Goal: Navigation & Orientation: Find specific page/section

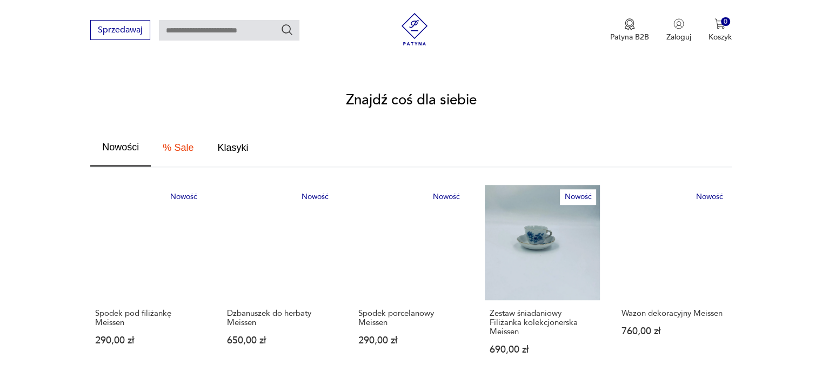
scroll to position [649, 0]
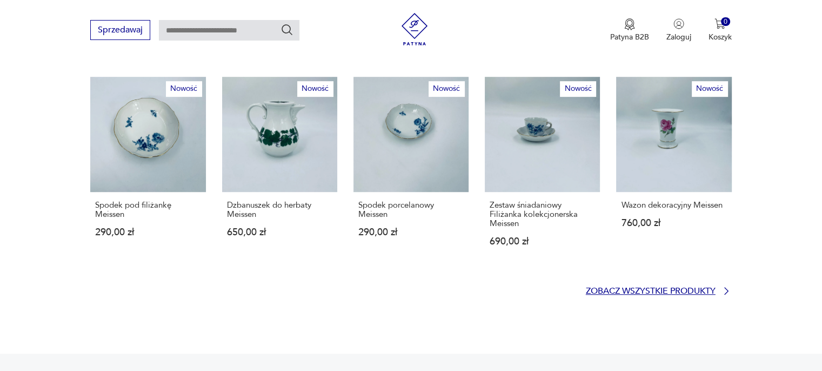
click at [629, 288] on p "Zobacz wszystkie produkty" at bounding box center [651, 291] width 130 height 7
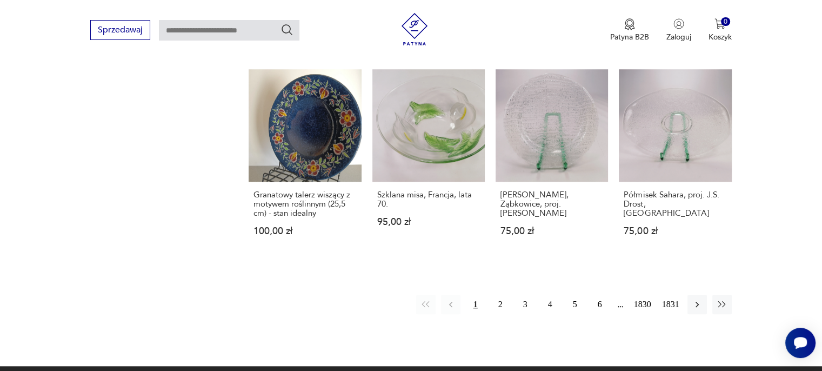
scroll to position [913, 0]
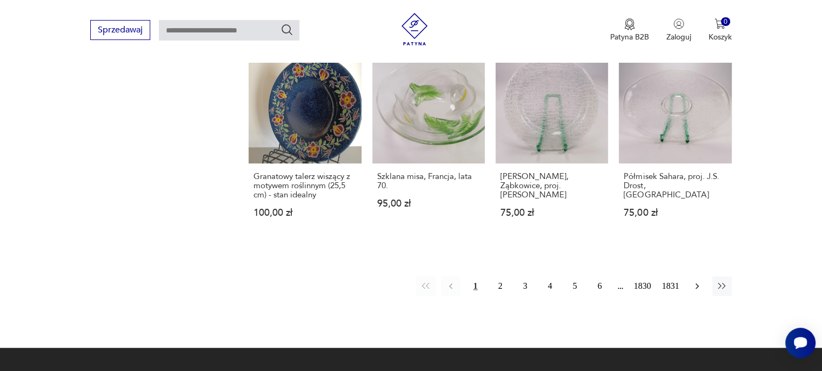
click at [690, 279] on button "button" at bounding box center [696, 285] width 19 height 19
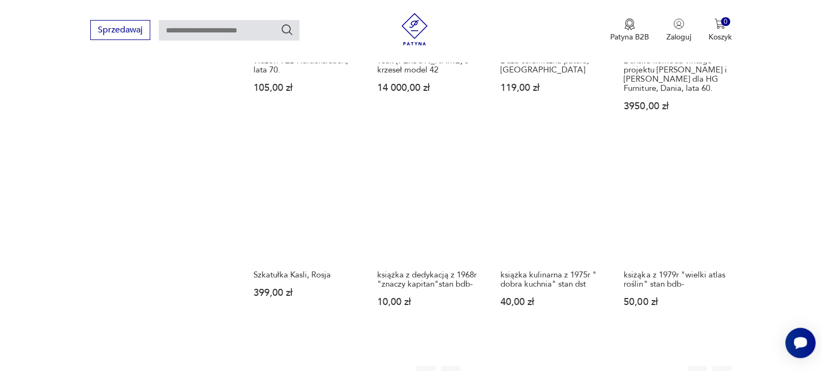
scroll to position [842, 0]
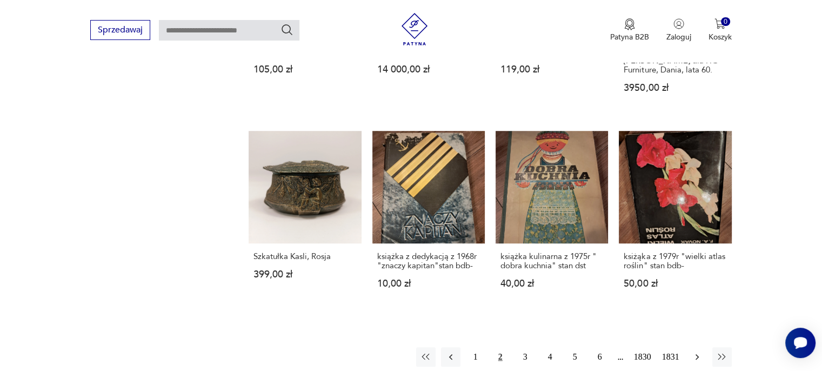
click at [699, 351] on icon "button" at bounding box center [697, 356] width 11 height 11
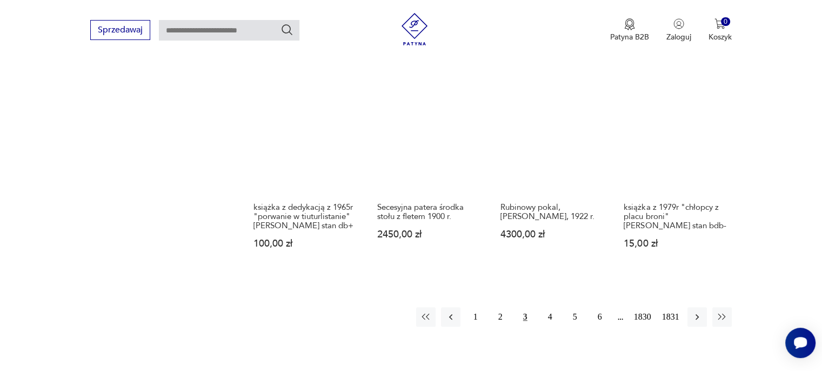
scroll to position [896, 0]
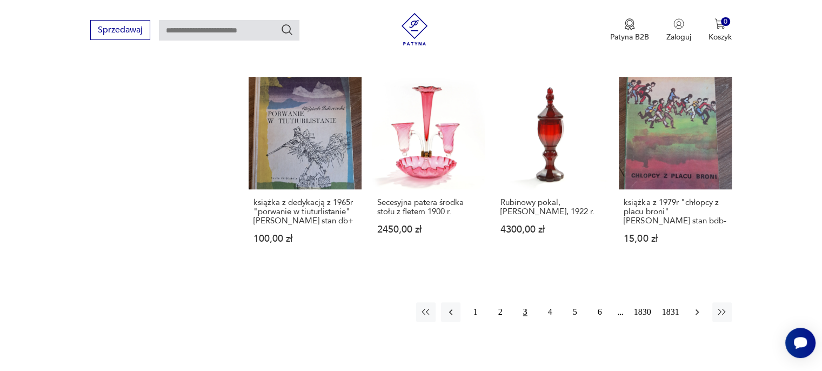
click at [698, 306] on icon "button" at bounding box center [697, 311] width 11 height 11
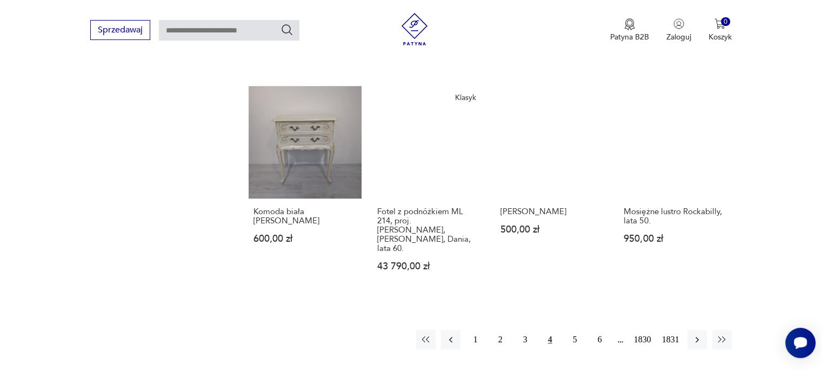
scroll to position [896, 0]
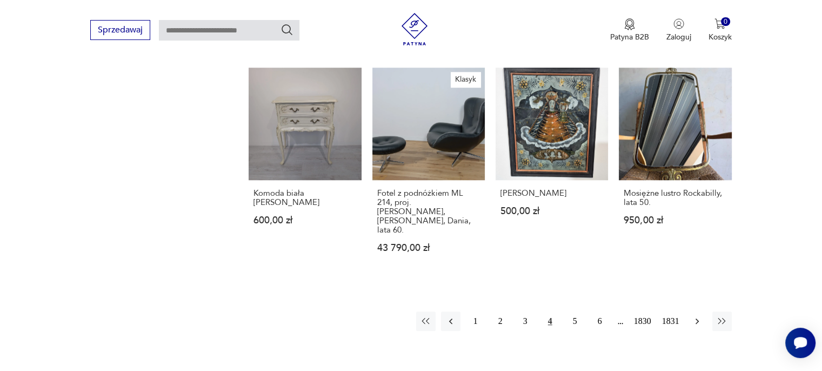
click at [695, 316] on icon "button" at bounding box center [697, 321] width 11 height 11
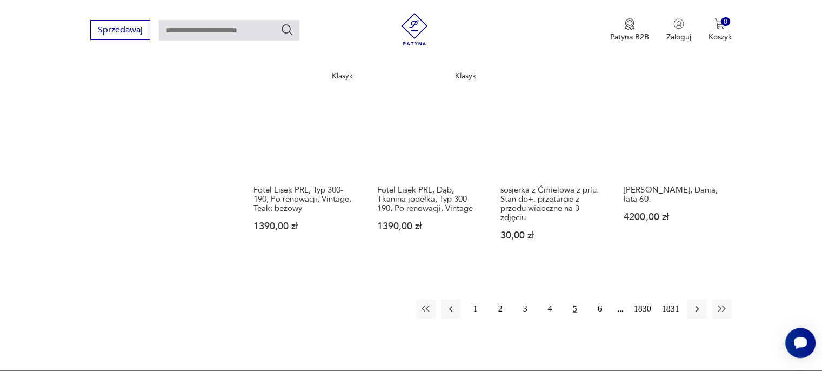
scroll to position [950, 0]
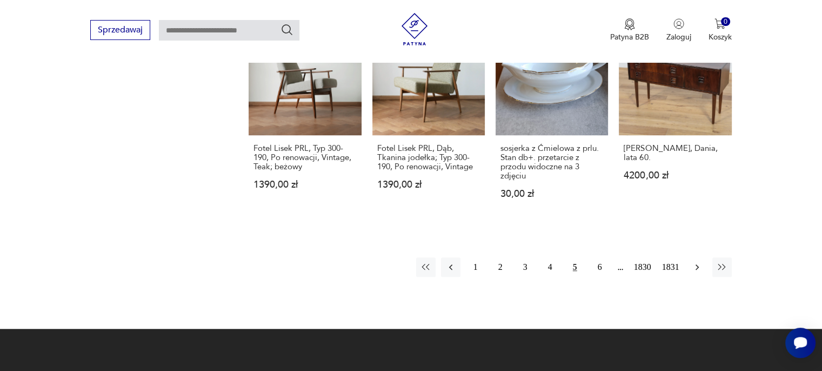
click at [698, 262] on icon "button" at bounding box center [697, 267] width 11 height 11
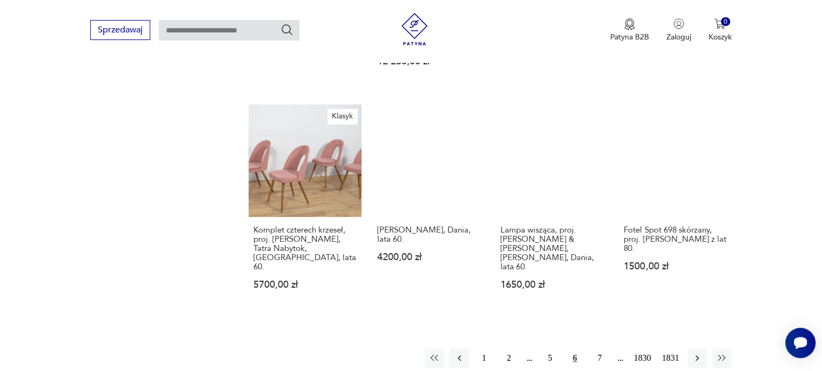
scroll to position [896, 0]
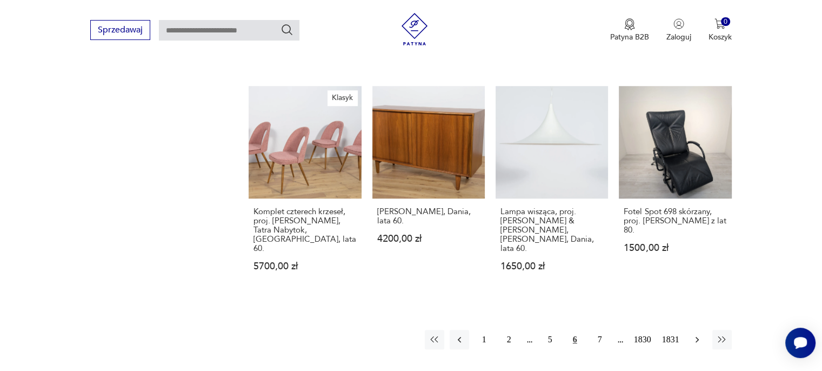
click at [696, 334] on icon "button" at bounding box center [697, 339] width 11 height 11
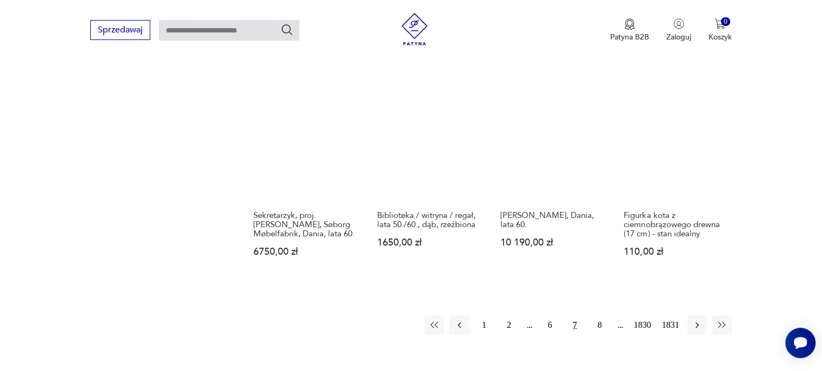
scroll to position [896, 0]
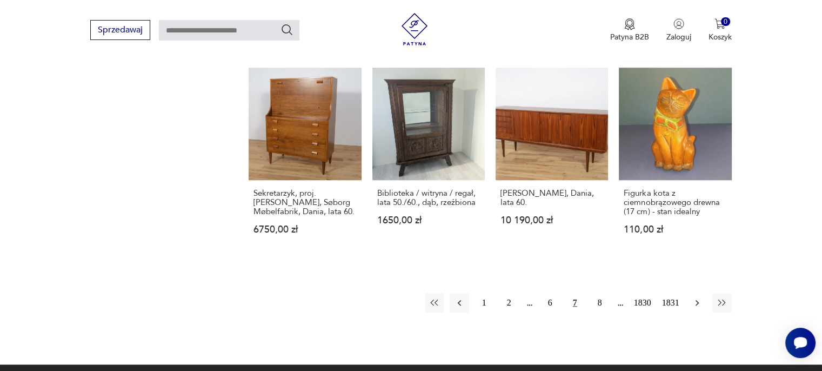
click at [699, 297] on icon "button" at bounding box center [697, 302] width 11 height 11
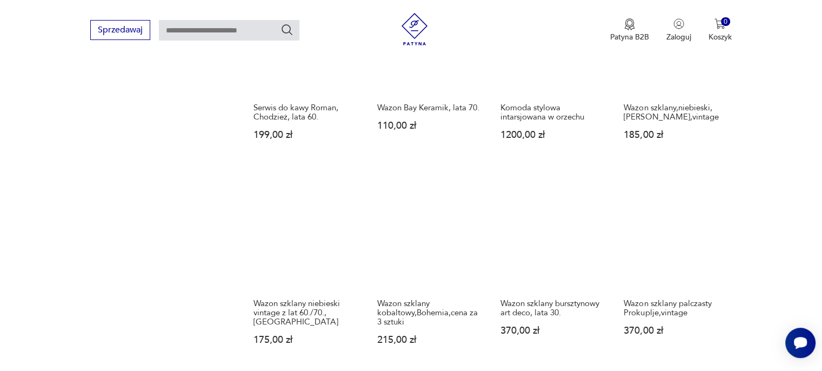
scroll to position [842, 0]
